Goal: Task Accomplishment & Management: Use online tool/utility

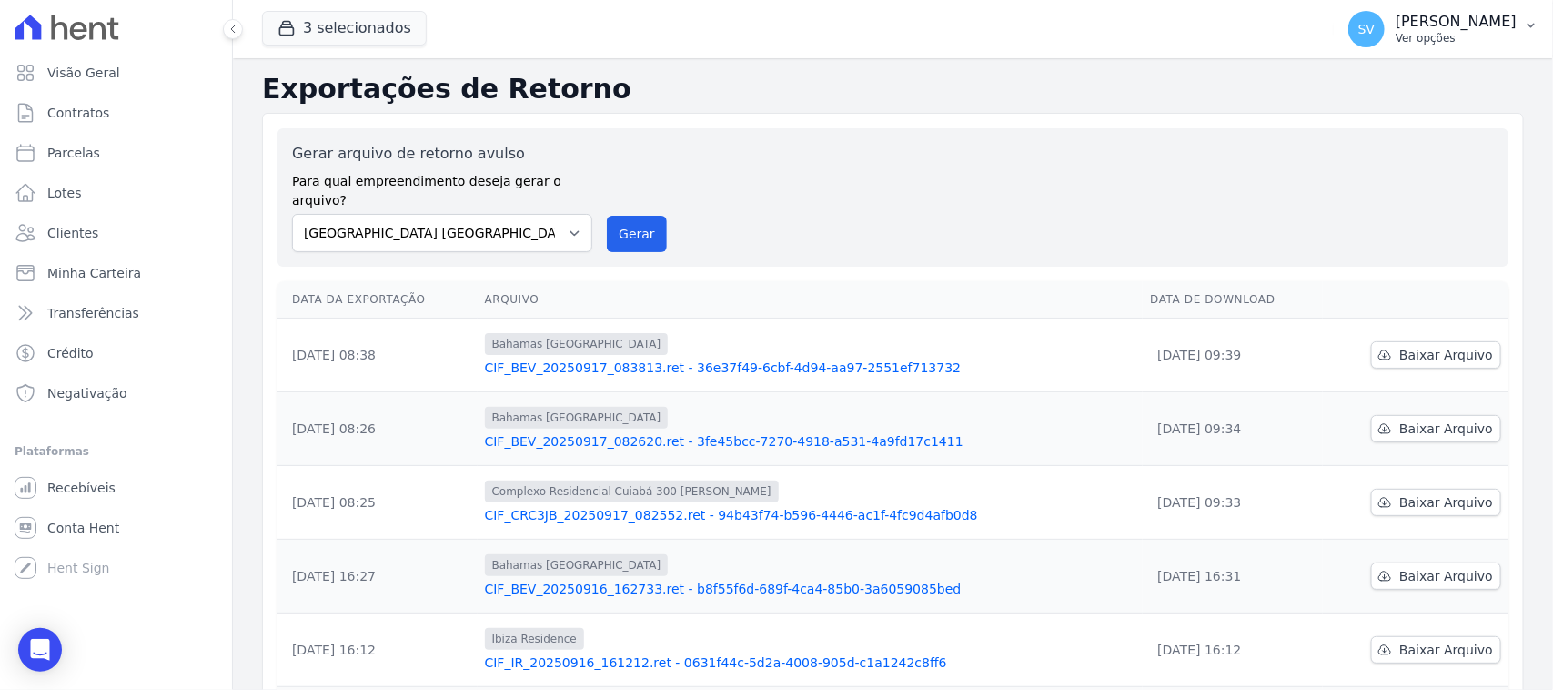
click at [1349, 37] on span "SV" at bounding box center [1367, 29] width 36 height 36
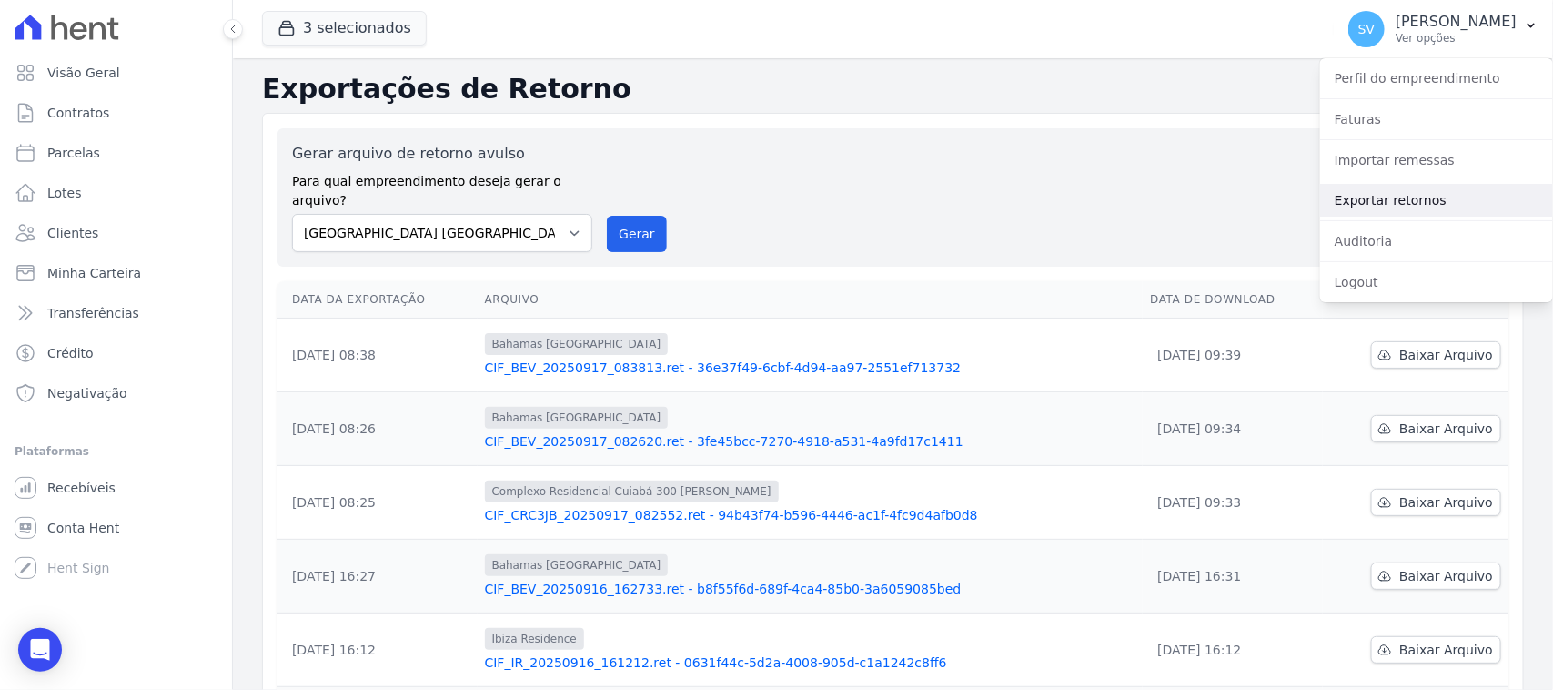
click at [1411, 212] on link "Exportar retornos" at bounding box center [1436, 200] width 233 height 33
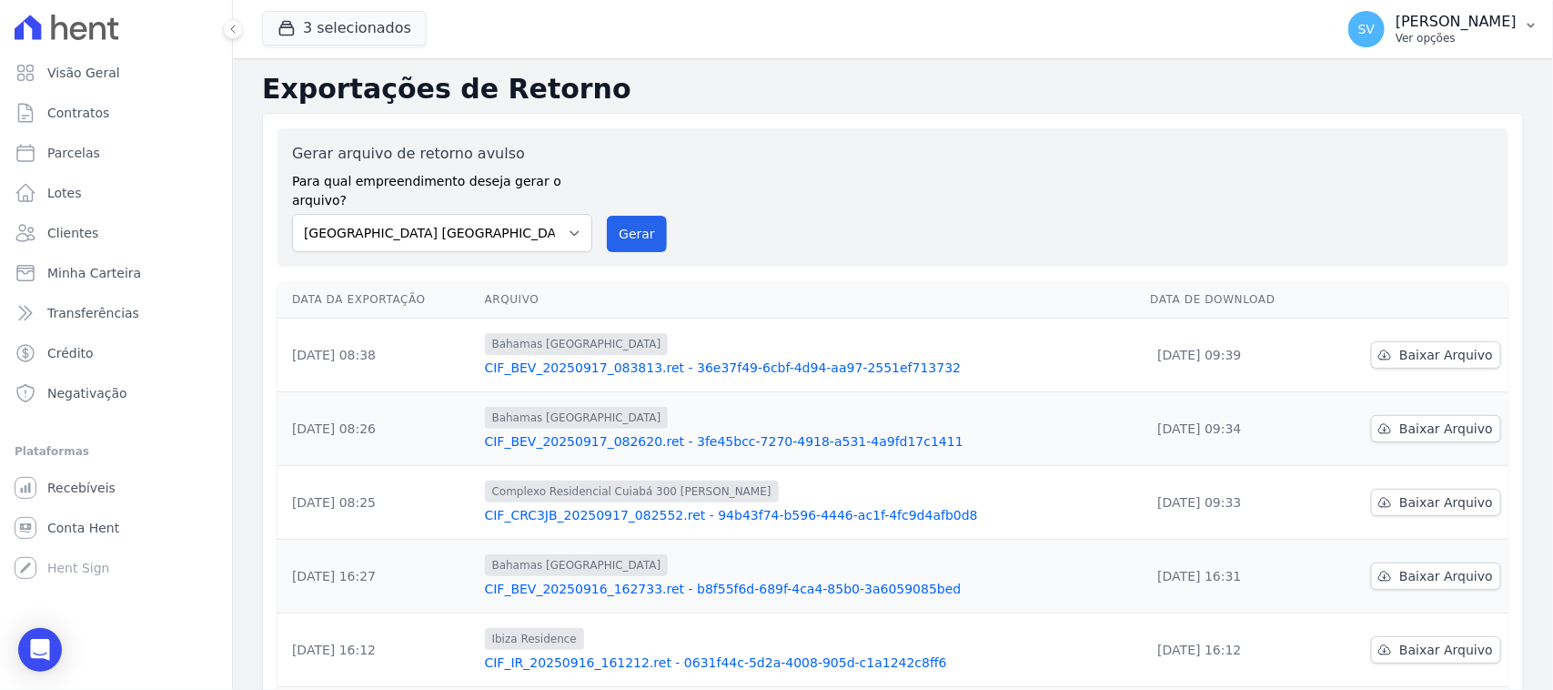
click at [1396, 35] on p "Ver opções" at bounding box center [1456, 38] width 121 height 15
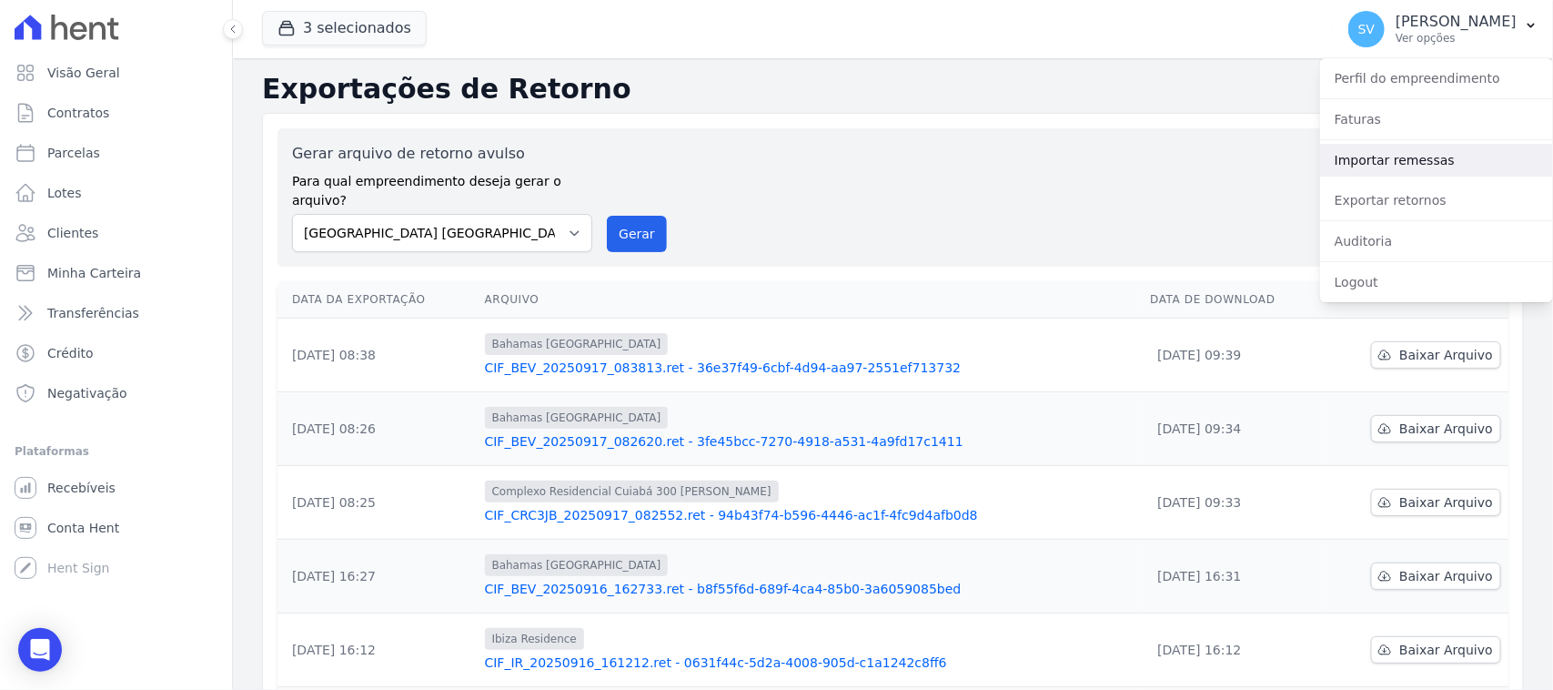
click at [1380, 157] on link "Importar remessas" at bounding box center [1436, 160] width 233 height 33
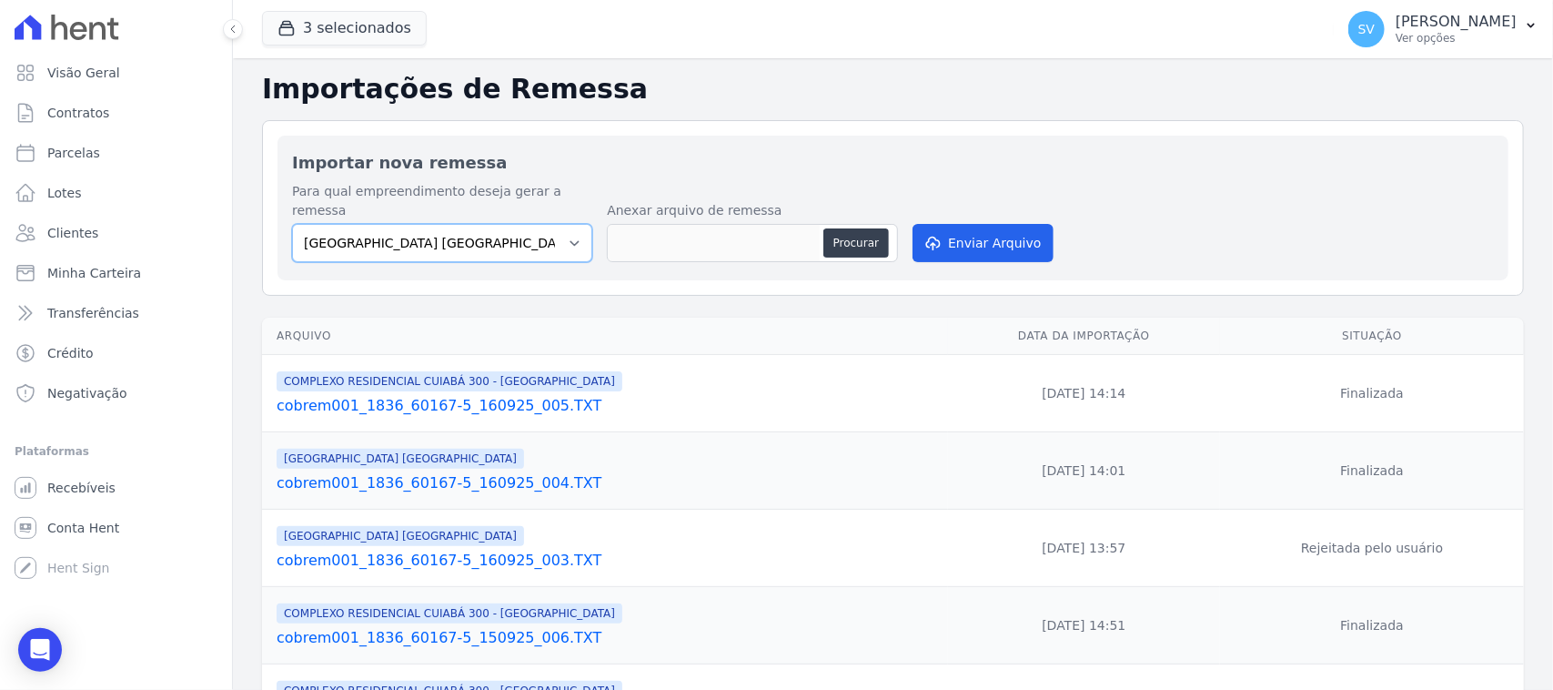
drag, startPoint x: 505, startPoint y: 217, endPoint x: 511, endPoint y: 241, distance: 25.2
click at [505, 224] on select "BAHAMAS EAST VILLAGE COMPLEXO RESIDENCIAL CUIABÁ 300 - JOÃO DE BARRO IBIZA RESI…" at bounding box center [442, 243] width 300 height 38
select select "a999329b-d322-46c5-b2df-9163b092fb9b"
click at [292, 224] on select "BAHAMAS EAST VILLAGE COMPLEXO RESIDENCIAL CUIABÁ 300 - JOÃO DE BARRO IBIZA RESI…" at bounding box center [442, 243] width 300 height 38
click at [838, 228] on button "Procurar" at bounding box center [857, 242] width 66 height 29
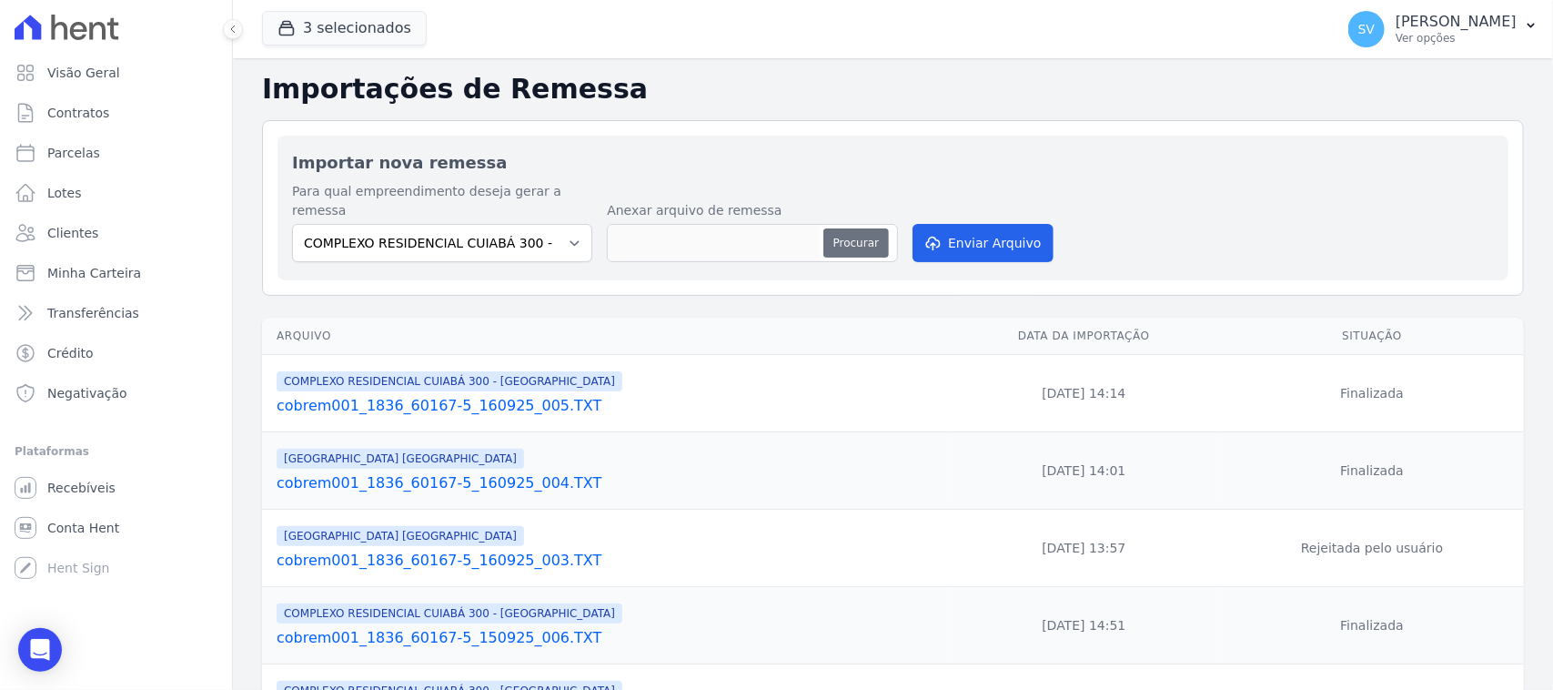
type input "cobrem001_1836_60167-5_170925_001.TXT"
drag, startPoint x: 943, startPoint y: 221, endPoint x: 1381, endPoint y: 177, distance: 440.8
click at [943, 224] on button "Enviar Arquivo" at bounding box center [983, 243] width 140 height 38
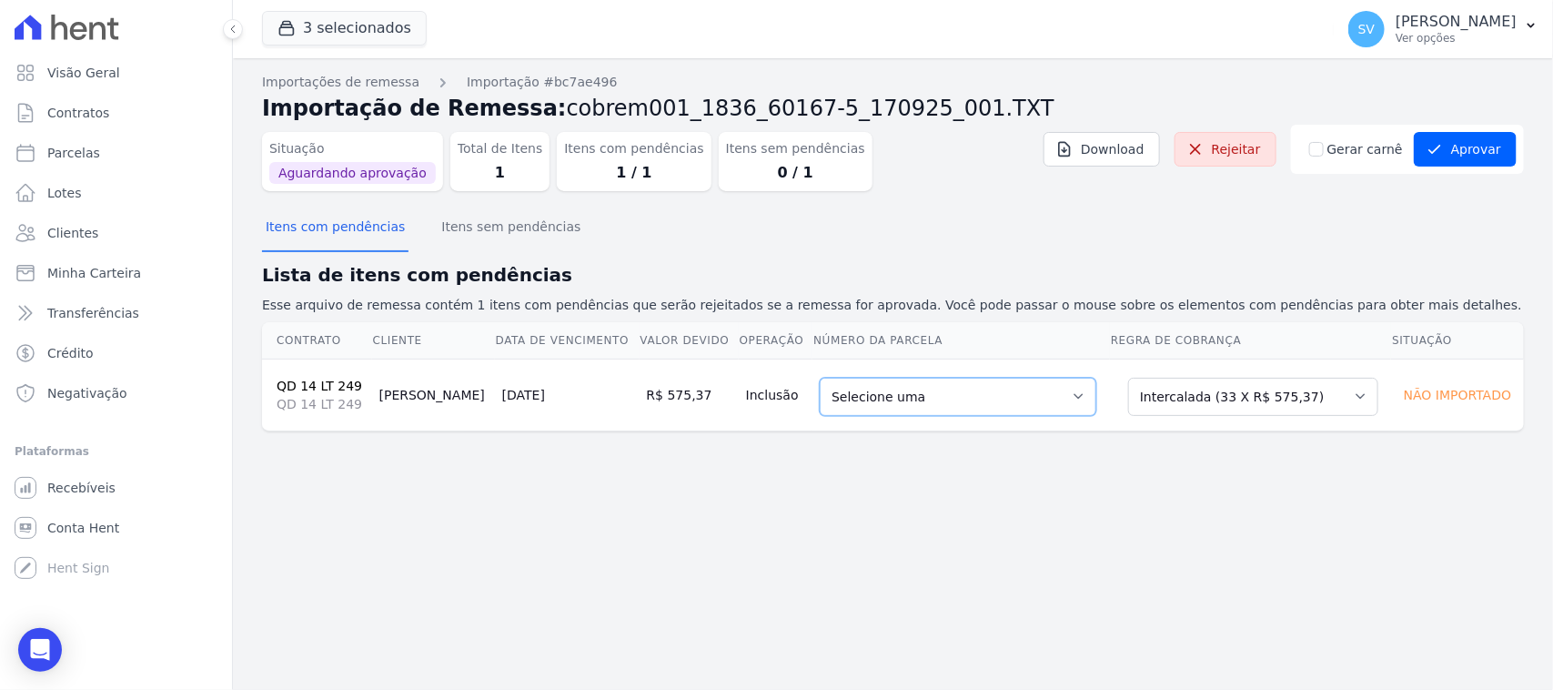
click at [858, 405] on select "Selecione uma 2 - [DATE] - R$ 560,10 - Agendado 6 - [DATE] - R$ 575,37 - Agenda…" at bounding box center [958, 397] width 277 height 38
click at [557, 566] on div "Importações de remessa Importação #bc7ae496 Importação de Remessa: cobrem001_18…" at bounding box center [893, 374] width 1320 height 632
click at [129, 166] on link "Parcelas" at bounding box center [115, 153] width 217 height 36
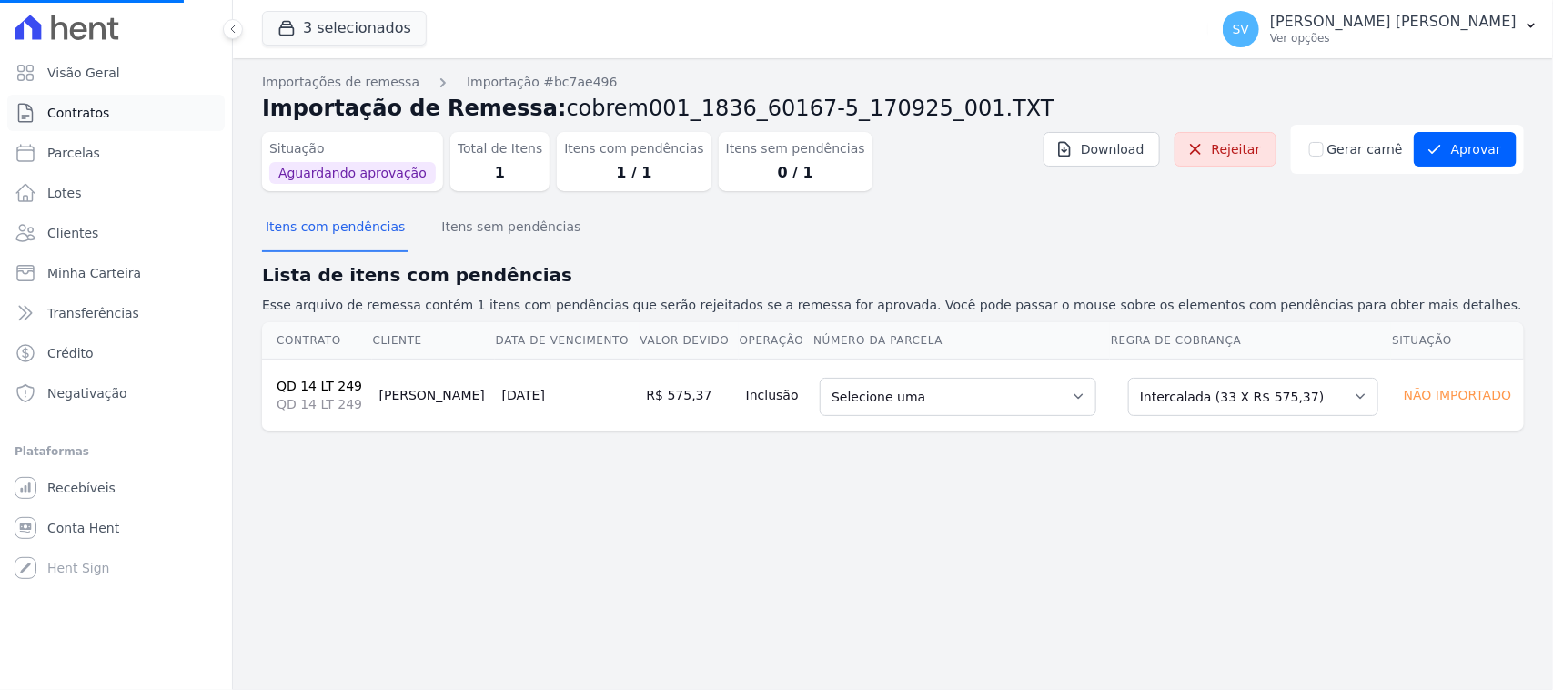
select select
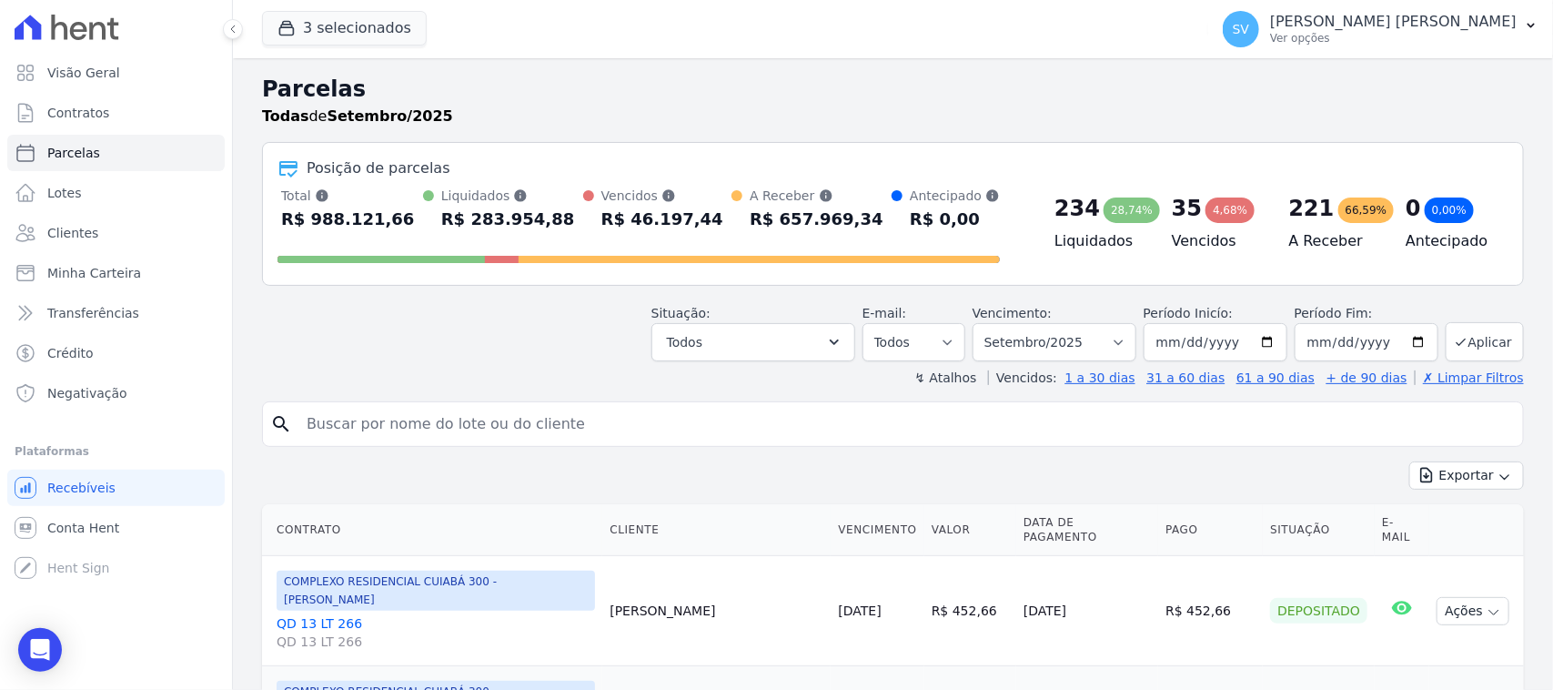
click at [471, 420] on input "search" at bounding box center [906, 424] width 1220 height 36
paste input "Delaira Lorenzon"
type input "Delaira Lorenzon"
select select
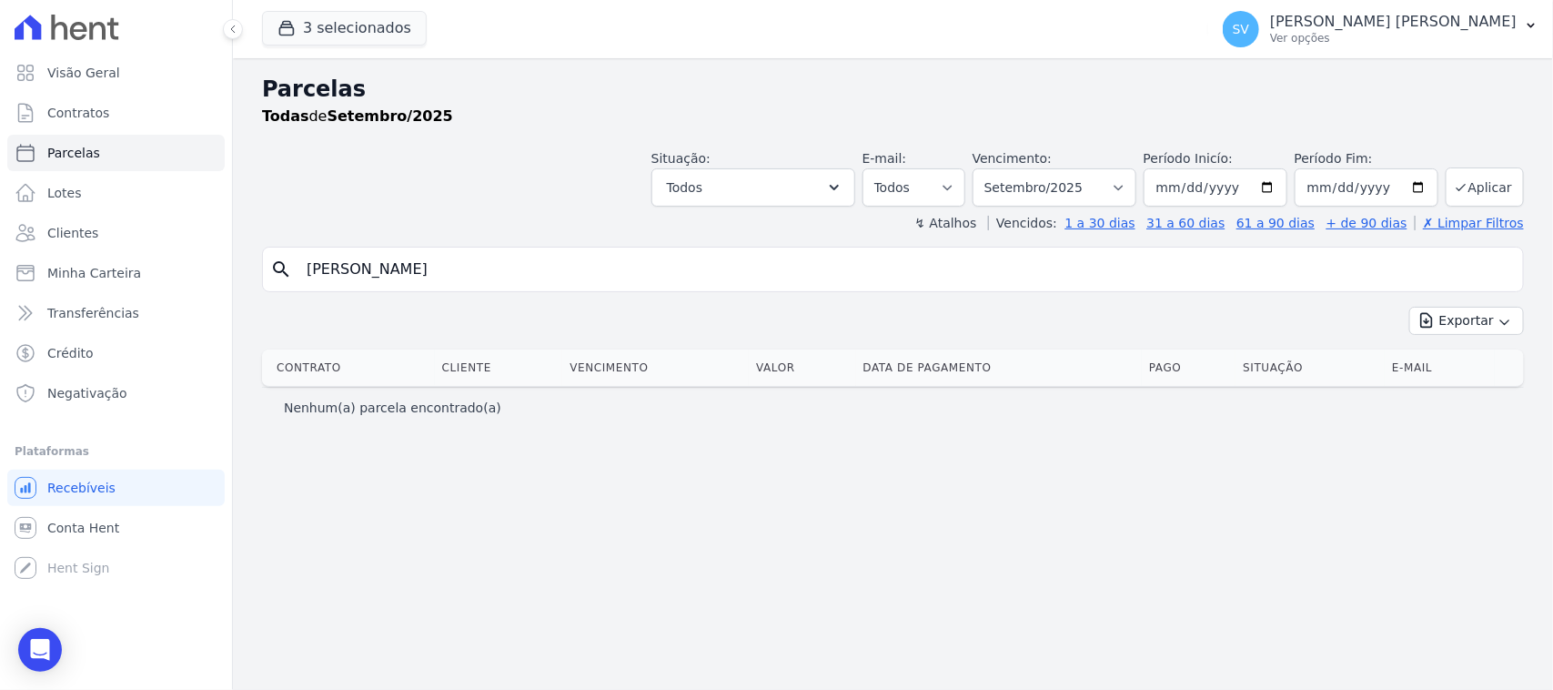
click at [743, 260] on input "Delaira Lorenzon" at bounding box center [906, 269] width 1220 height 36
select select
drag, startPoint x: 738, startPoint y: 258, endPoint x: 312, endPoint y: 246, distance: 426.1
drag, startPoint x: 485, startPoint y: 276, endPoint x: 279, endPoint y: 302, distance: 207.4
click at [279, 302] on div "search Delaira Lorenzon Exportar Exportar PDF Exportar CSV Contrato Cliente Ven…" at bounding box center [893, 337] width 1262 height 181
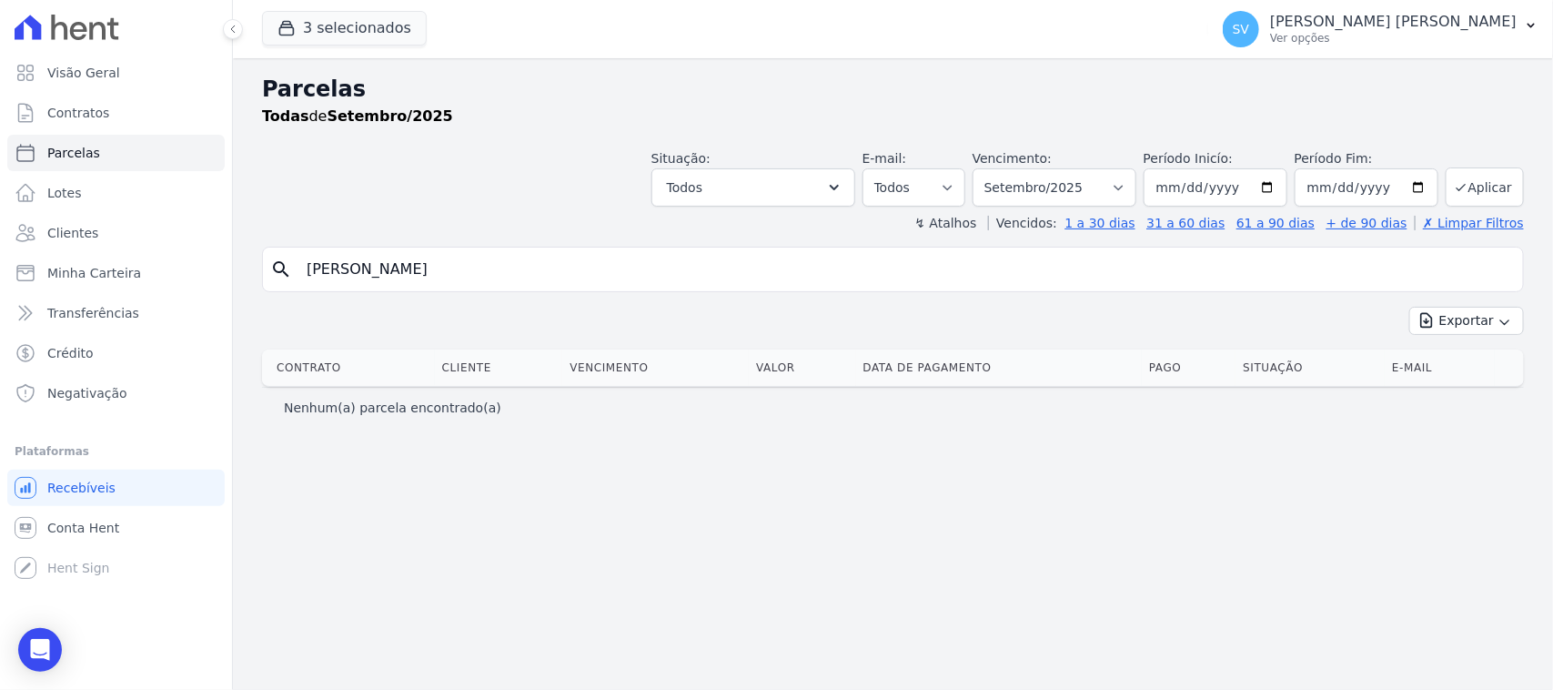
type input "jose roberto de oliveira"
select select
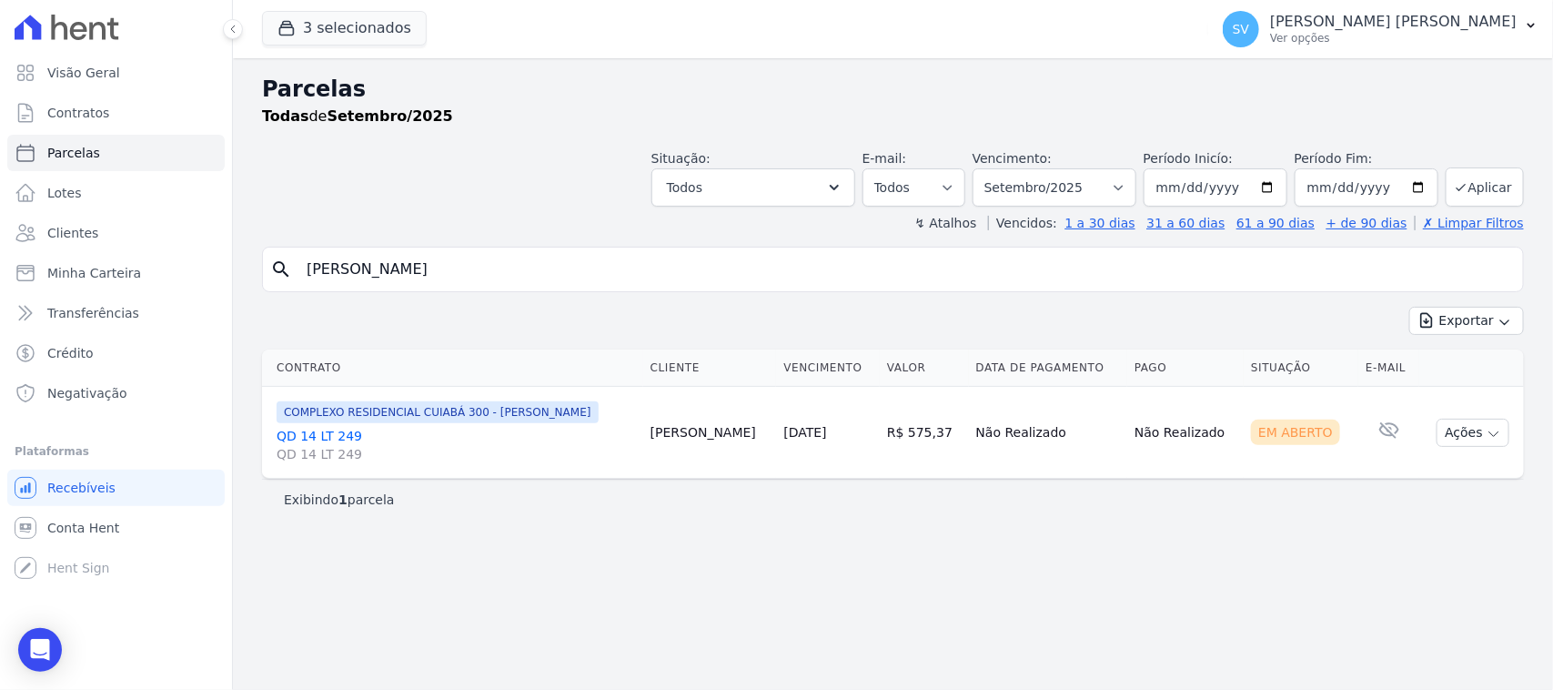
drag, startPoint x: 743, startPoint y: 430, endPoint x: 1020, endPoint y: 438, distance: 277.7
click at [1006, 435] on tr "COMPLEXO RESIDENCIAL CUIABÁ 300 - JOÃO DE BARRO QD 14 LT 249 QD 14 LT 249 Jose …" at bounding box center [893, 433] width 1262 height 92
click at [1456, 429] on button "Ações" at bounding box center [1473, 433] width 73 height 28
click at [1238, 544] on div "Parcelas Todas de Setembro/2025 Situação: Agendado Em Aberto Pago Processando C…" at bounding box center [893, 374] width 1320 height 632
click at [1454, 432] on button "Ações" at bounding box center [1473, 433] width 73 height 28
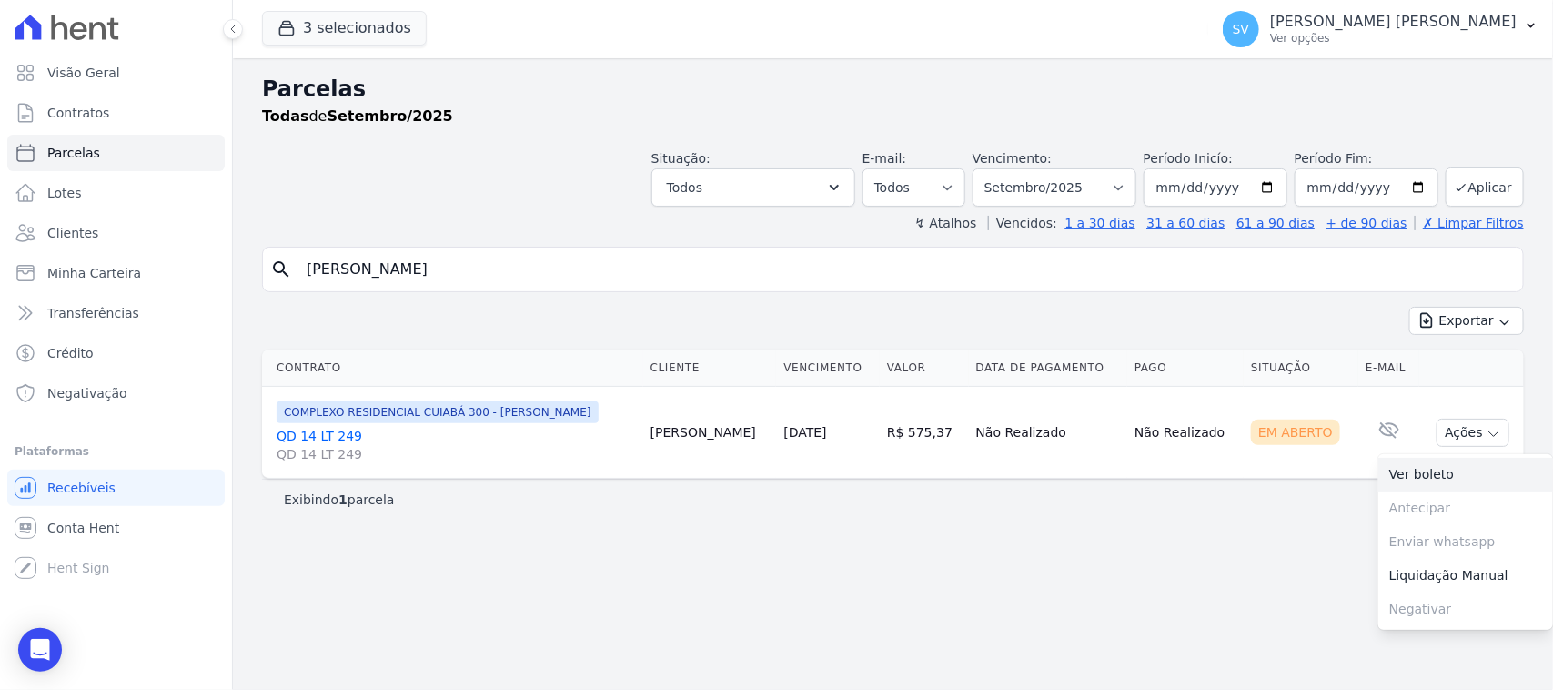
click at [1434, 469] on link "Ver boleto" at bounding box center [1466, 475] width 175 height 34
